Goal: Information Seeking & Learning: Learn about a topic

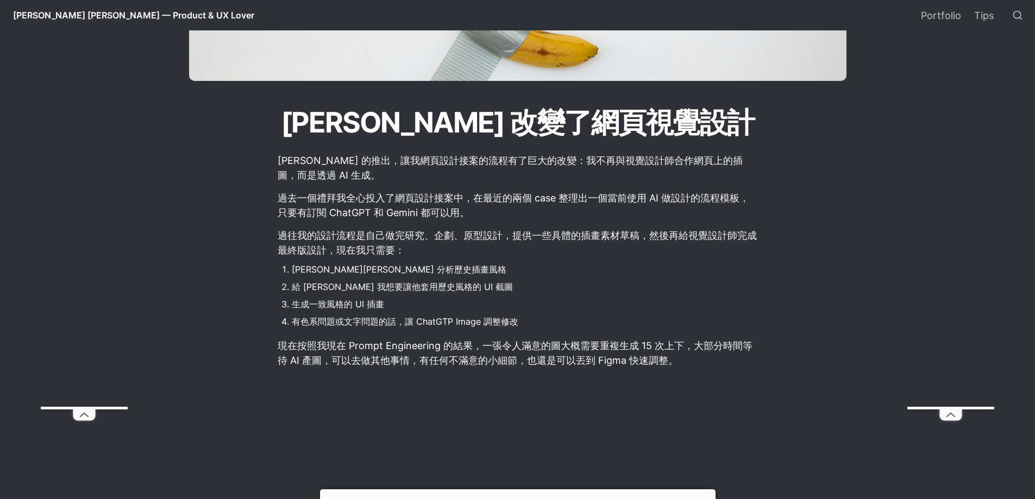
scroll to position [163, 0]
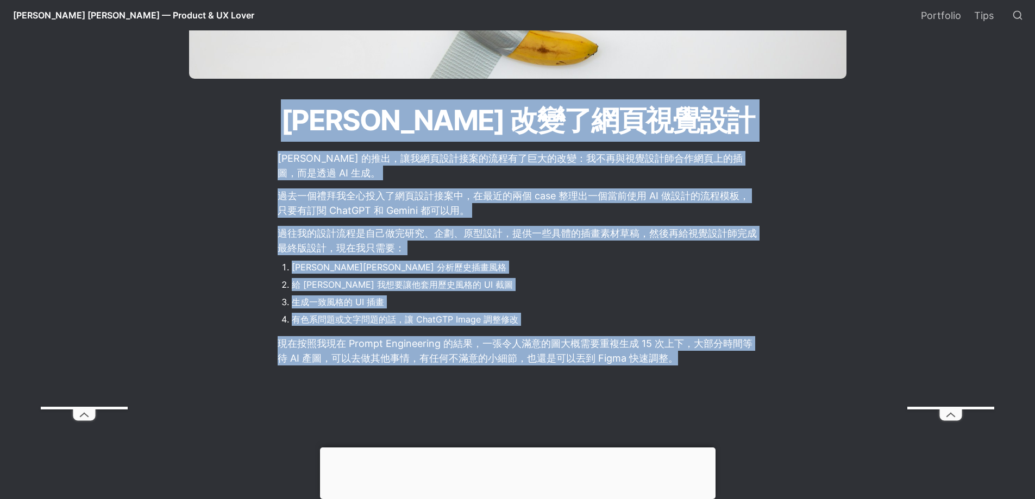
drag, startPoint x: 312, startPoint y: 121, endPoint x: 659, endPoint y: 373, distance: 429.0
copy main "Nano Banana 改變了網頁視覺設計 Nano Banana 的推出，讓我網頁設計接案的流程有了巨大的改變：我不再與視覺設計師合作網頁上的插圖，而是透過…"
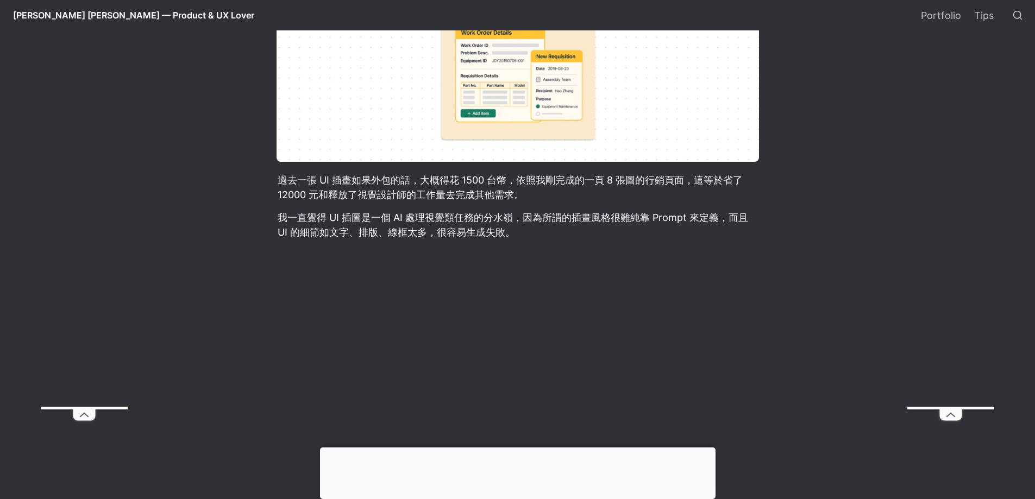
scroll to position [978, 0]
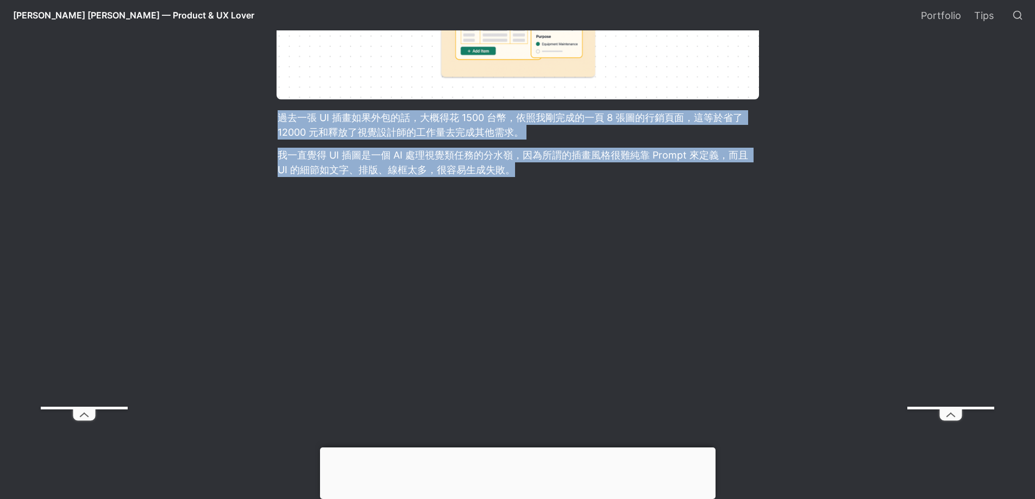
drag, startPoint x: 278, startPoint y: 114, endPoint x: 554, endPoint y: 168, distance: 281.8
click at [554, 168] on article "Nano Banana 的推出，讓我網頁設計接案的流程有了巨大的改變：我不再與視覺設計師合作網頁上的插圖，而是透過 AI 生成。 過去一個禮拜我全心投入了網頁…" at bounding box center [517, 73] width 587 height 1486
copy article "過去一張 UI 插畫如果外包的話，大概得花 1500 台幣，依照我剛完成的一頁 8 張圖的行銷頁面，這等於省了 12000 元和釋放了視覺設計師的工作量去完成…"
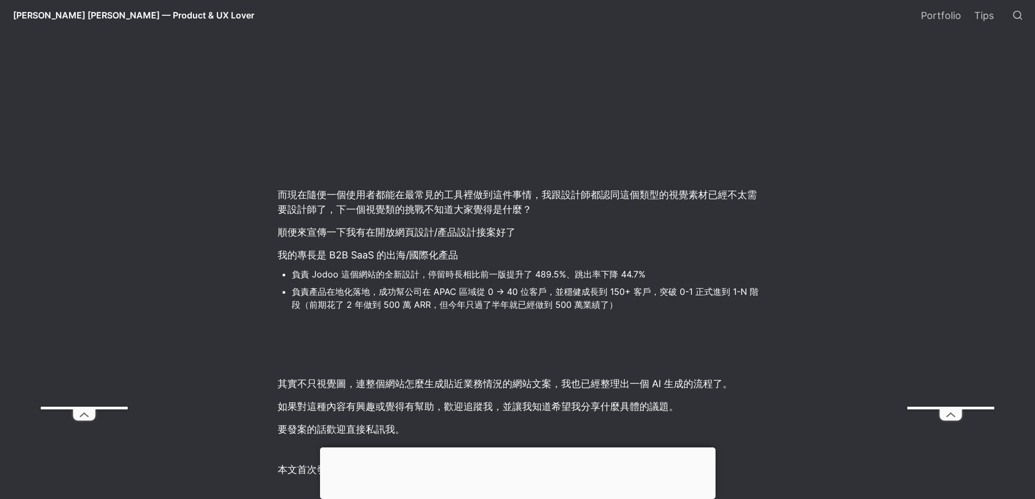
scroll to position [1304, 0]
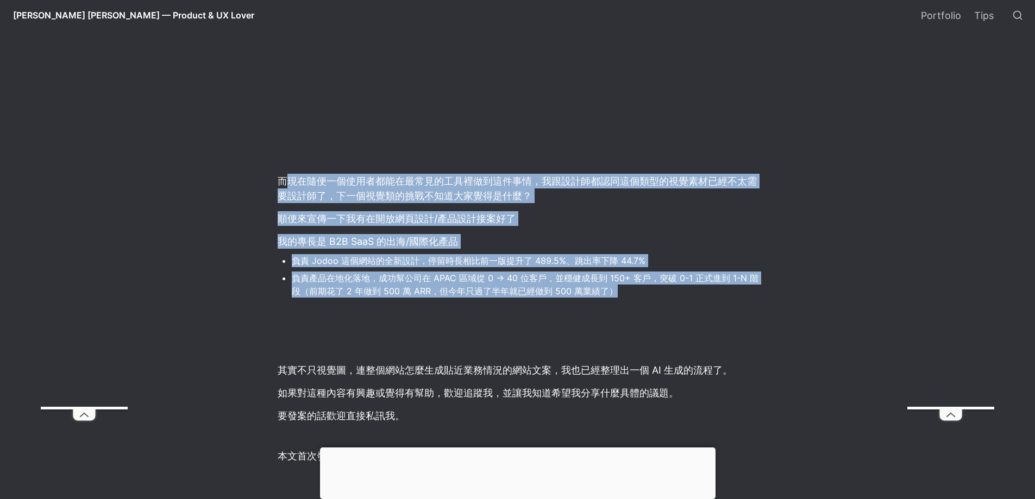
drag, startPoint x: 283, startPoint y: 184, endPoint x: 624, endPoint y: 297, distance: 358.9
copy article "現在隨便一個使用者都能在最常見的工具裡做到這件事情，我跟設計師都認同這個類型的視覺素材已經不太需要設計師了，下一個視覺類的挑戰不知道大家覺得是什麼？ 順便來宣…"
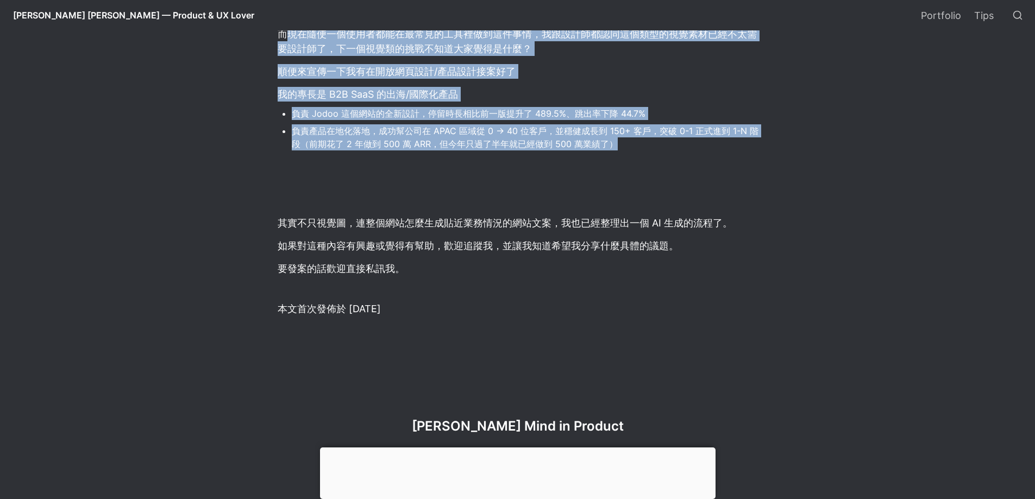
scroll to position [1467, 0]
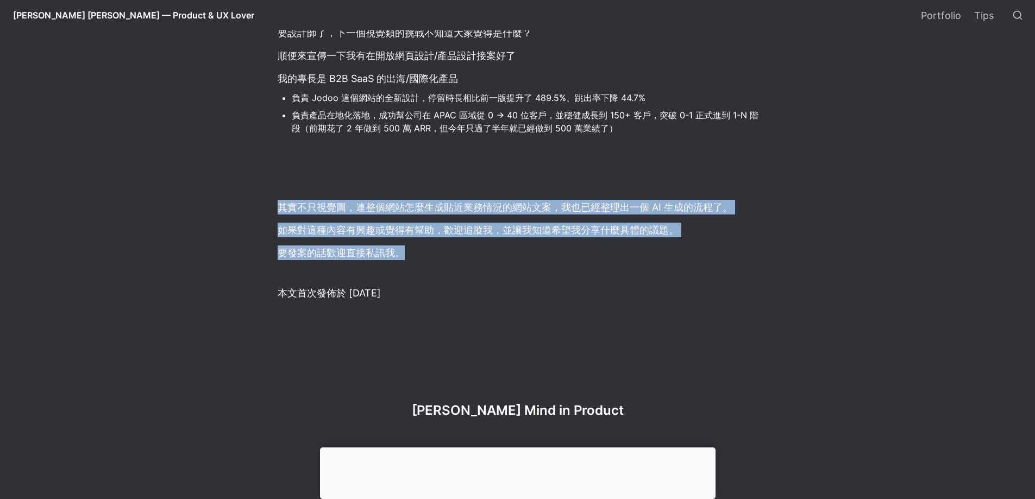
drag, startPoint x: 279, startPoint y: 211, endPoint x: 409, endPoint y: 271, distance: 142.7
copy article "其實不只視覺圖，連整個網站怎麼生成貼近業務情況的網站文案，我也已經整理出一個 AI 生成的流程了。 如果對這種內容有興趣或覺得有幫助，歡迎追蹤我，並讓我知道希…"
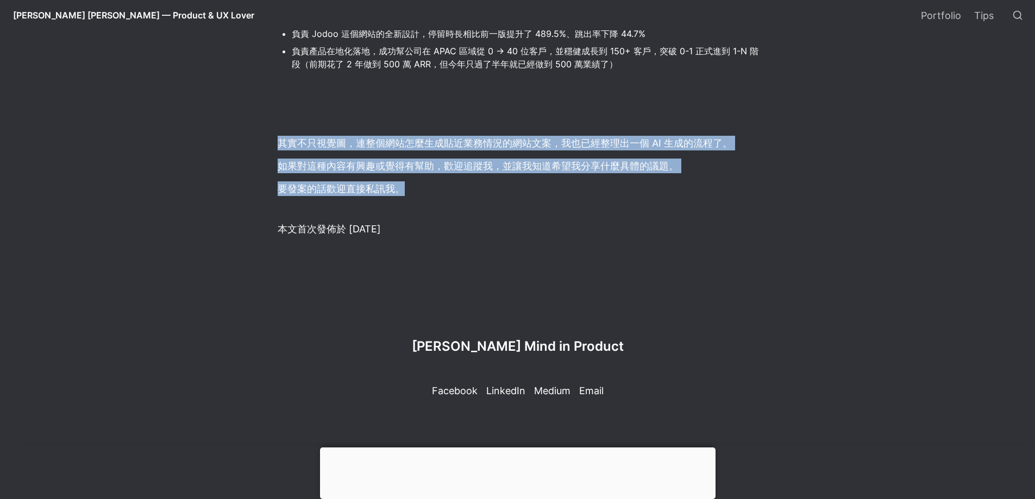
scroll to position [1534, 0]
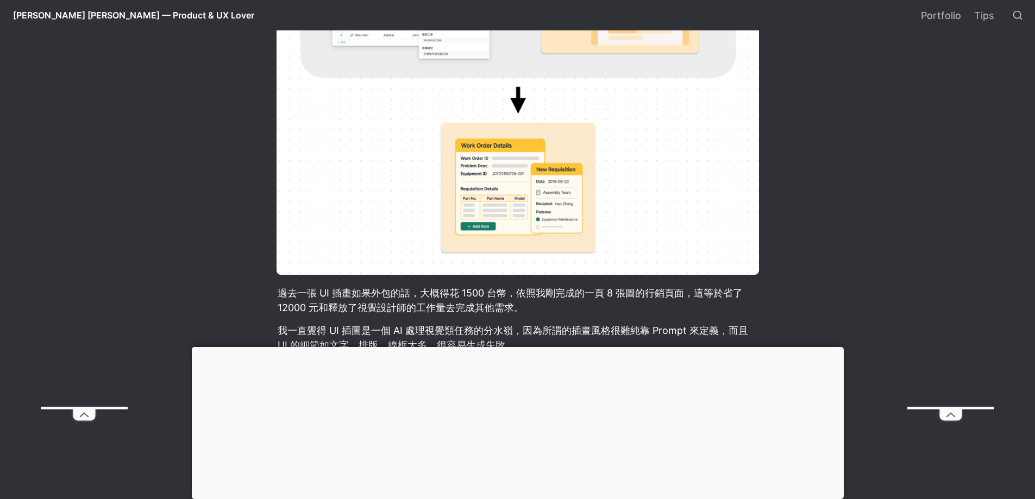
scroll to position [815, 0]
